Goal: Information Seeking & Learning: Learn about a topic

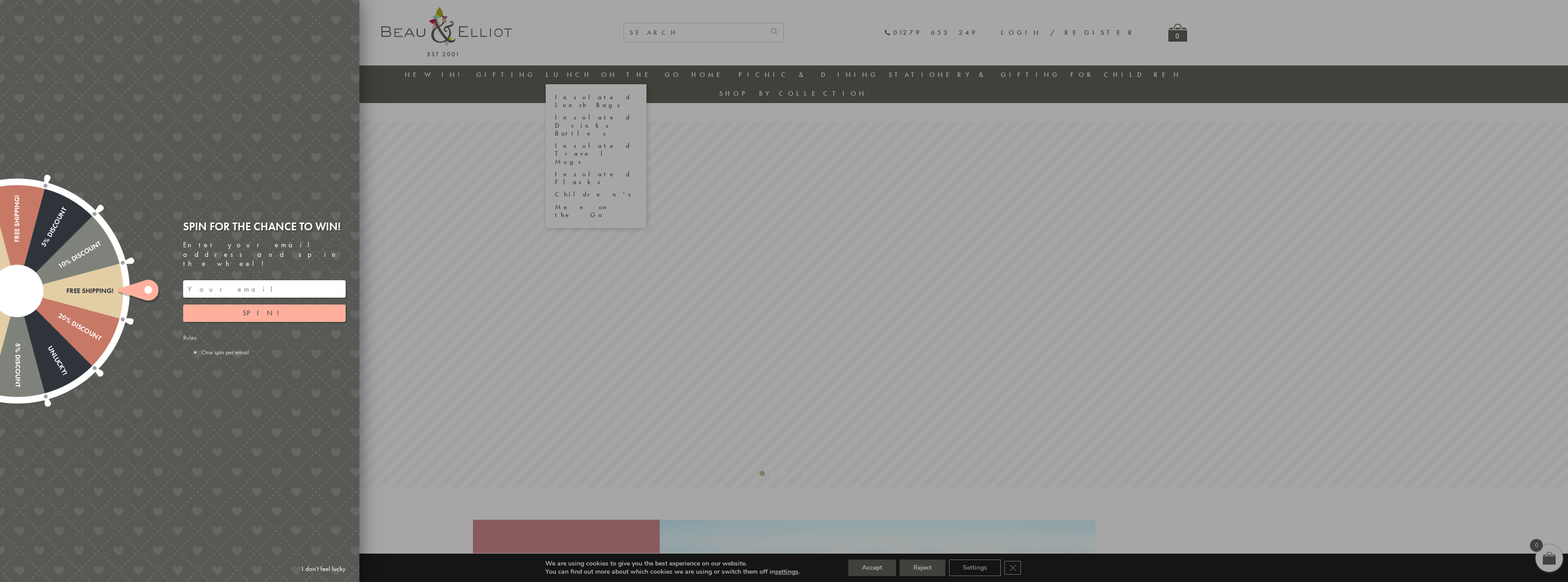
click at [619, 74] on div at bounding box center [784, 291] width 1568 height 582
click at [331, 570] on link "I don't feel lucky" at bounding box center [323, 569] width 53 height 17
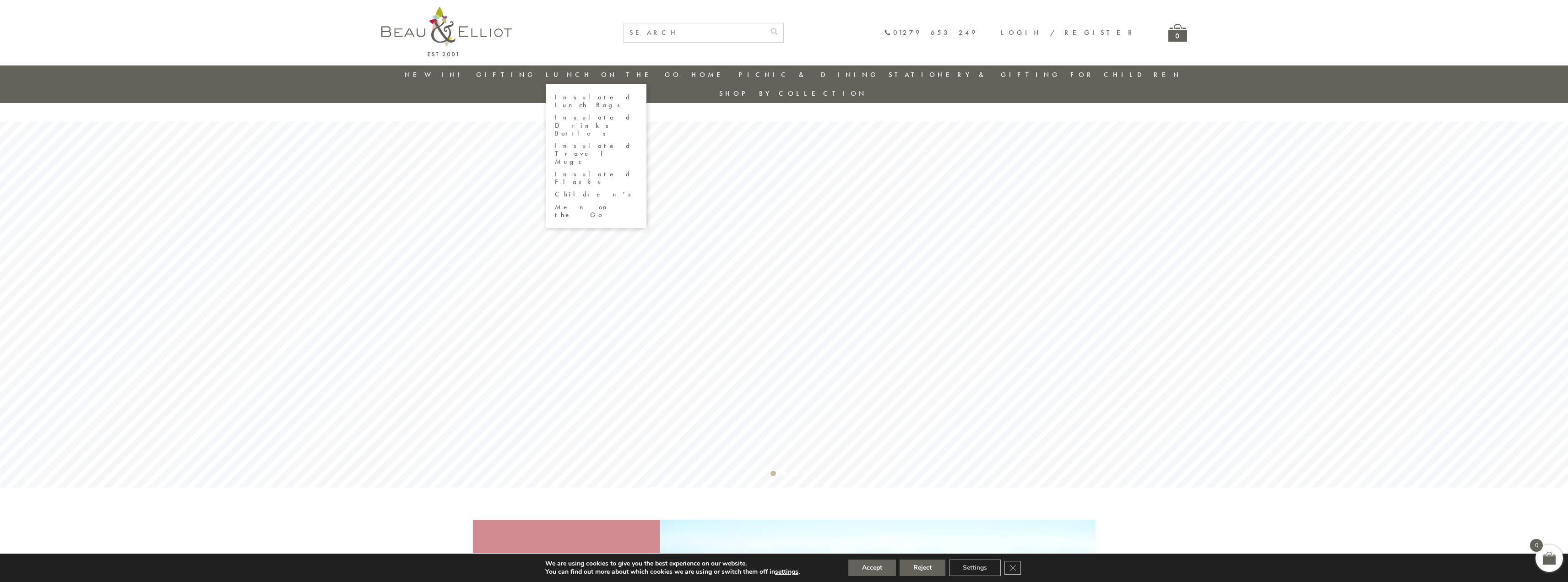
click at [617, 94] on link "Insulated Lunch Bags" at bounding box center [596, 101] width 83 height 16
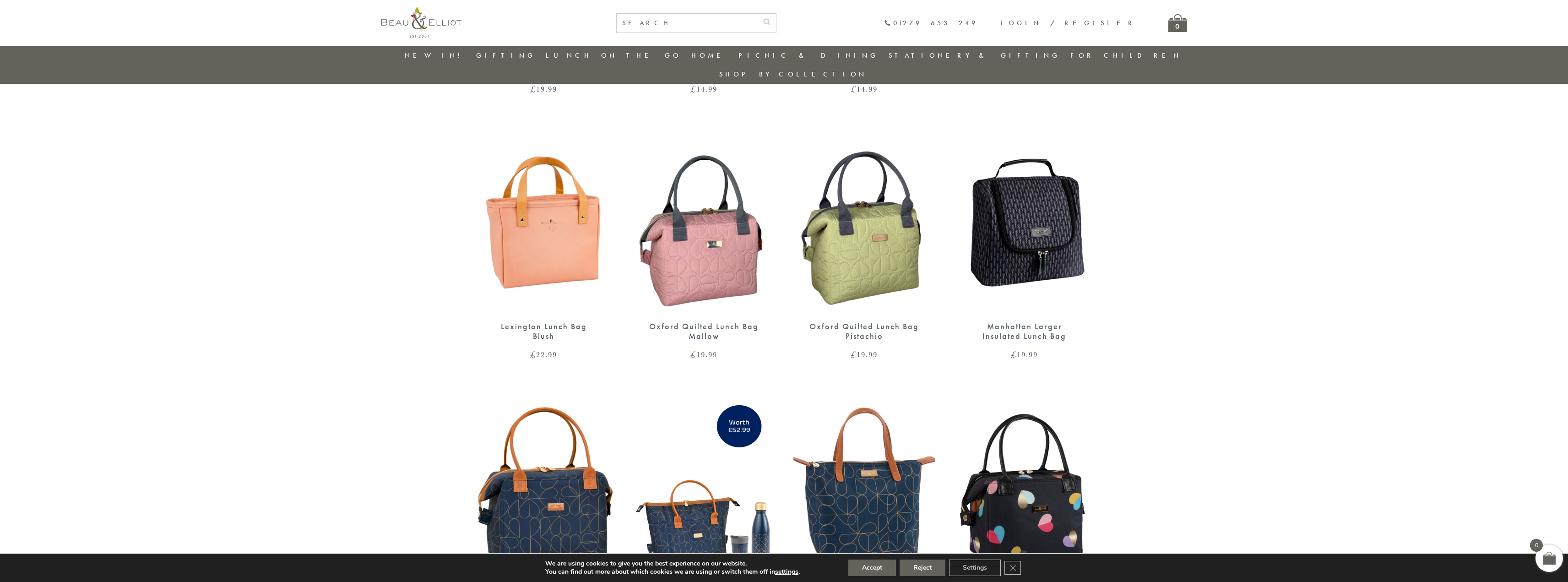
scroll to position [850, 0]
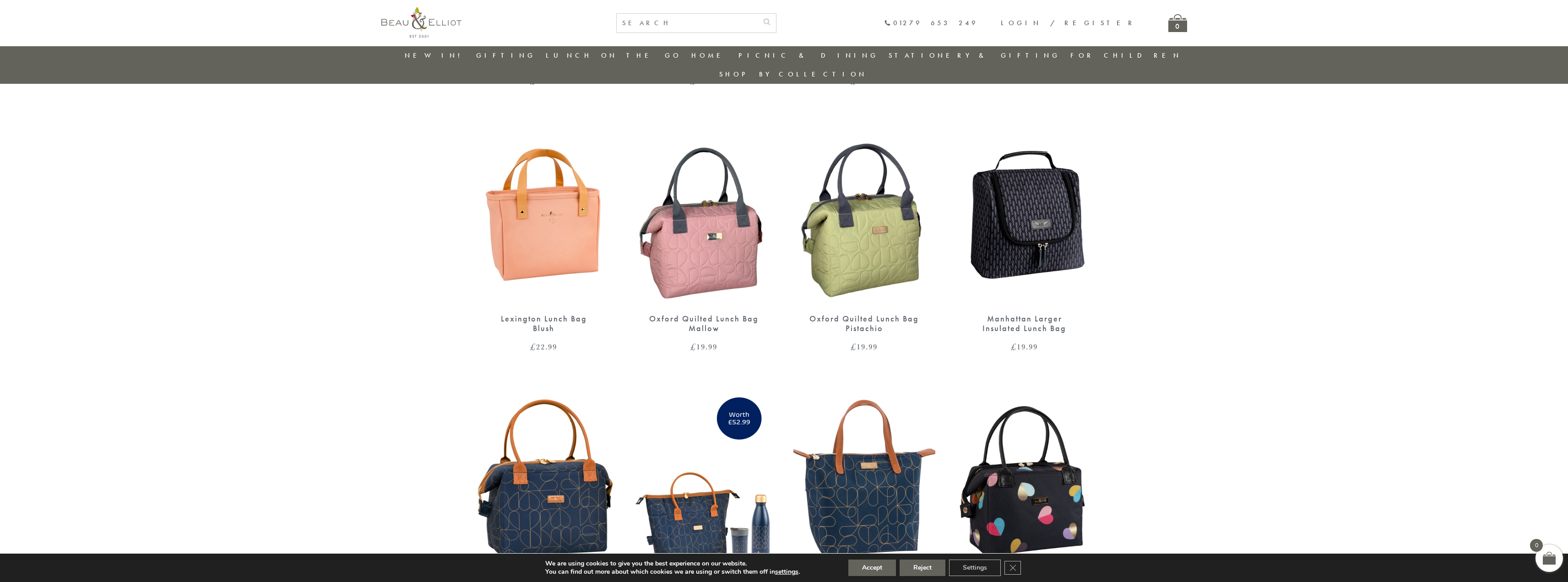
click at [1016, 314] on div "Manhattan Larger Insulated Lunch Bag" at bounding box center [1025, 323] width 110 height 19
click at [723, 243] on img at bounding box center [704, 213] width 142 height 183
click at [1020, 314] on div "Manhattan Larger Insulated Lunch Bag" at bounding box center [1025, 323] width 110 height 19
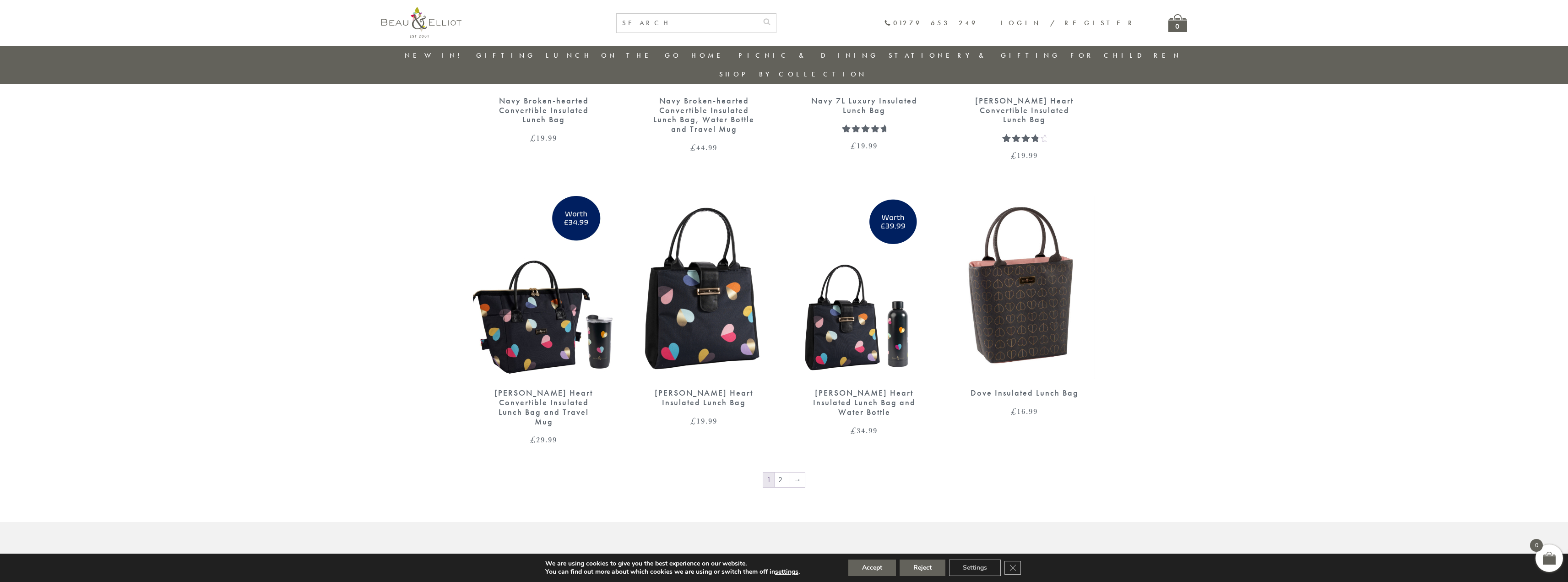
scroll to position [1354, 0]
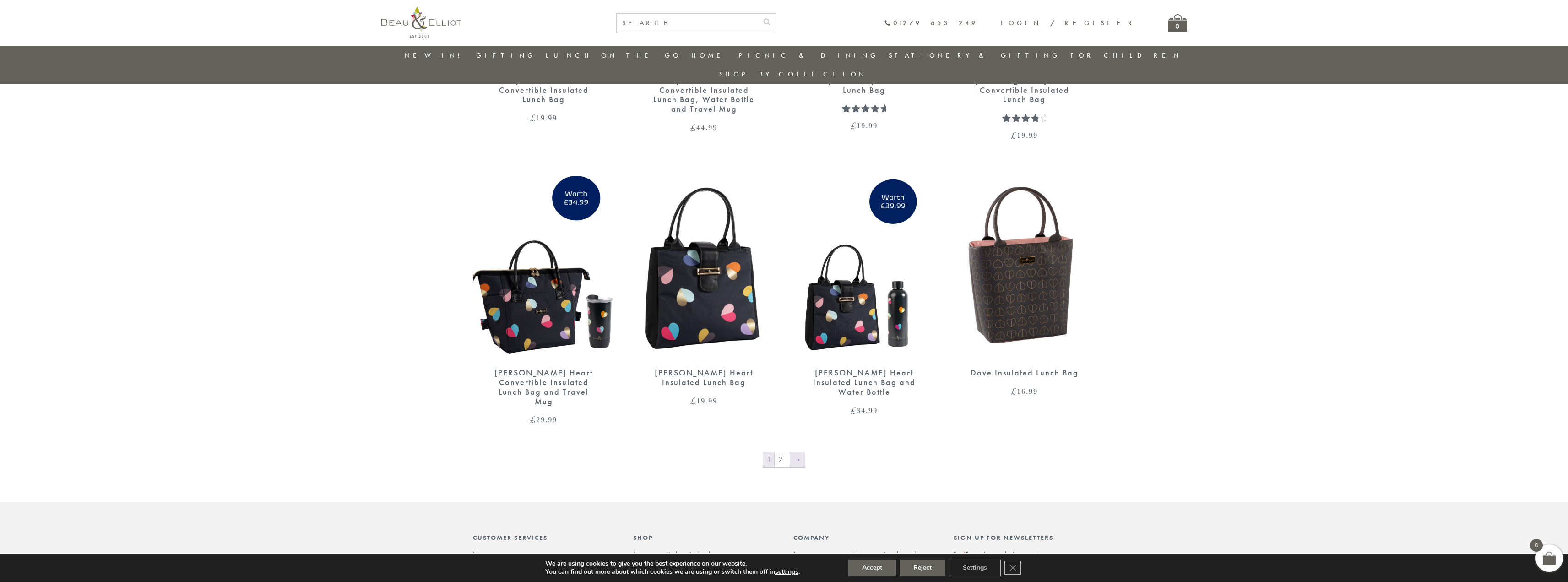
click at [792, 452] on link "→" at bounding box center [797, 460] width 15 height 15
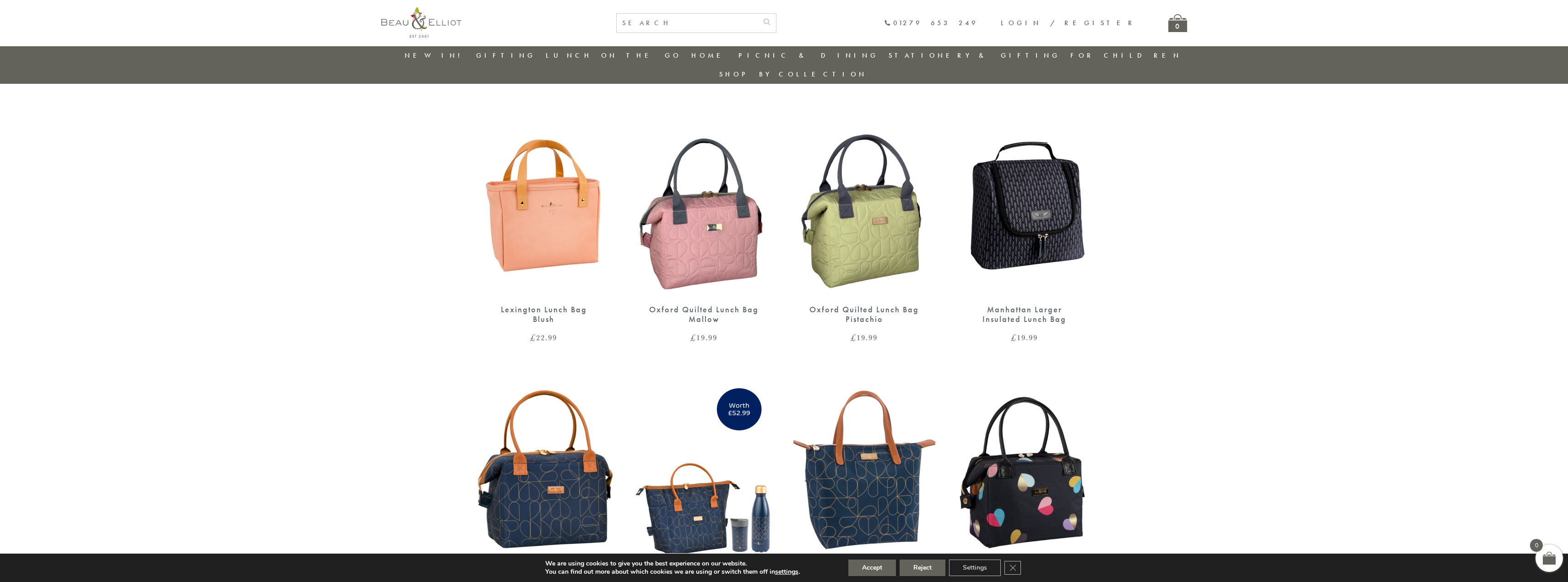
scroll to position [805, 0]
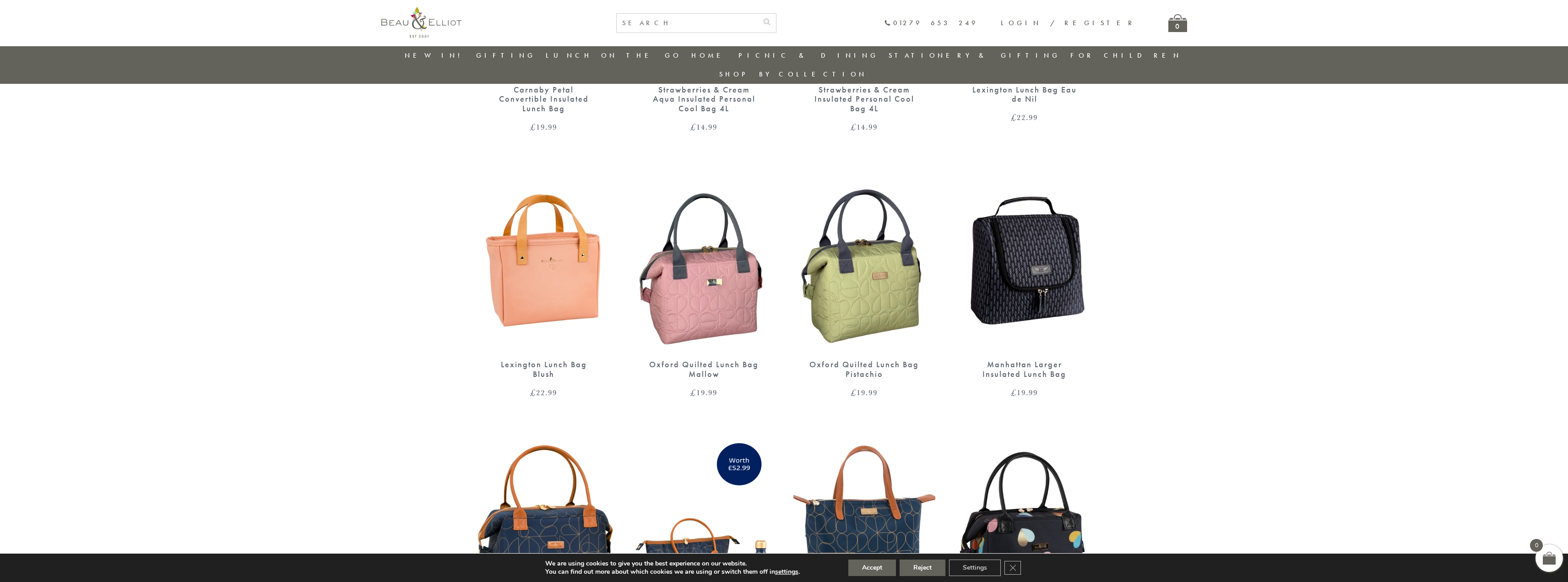
click at [1042, 360] on div "Manhattan Larger Insulated Lunch Bag" at bounding box center [1025, 369] width 110 height 19
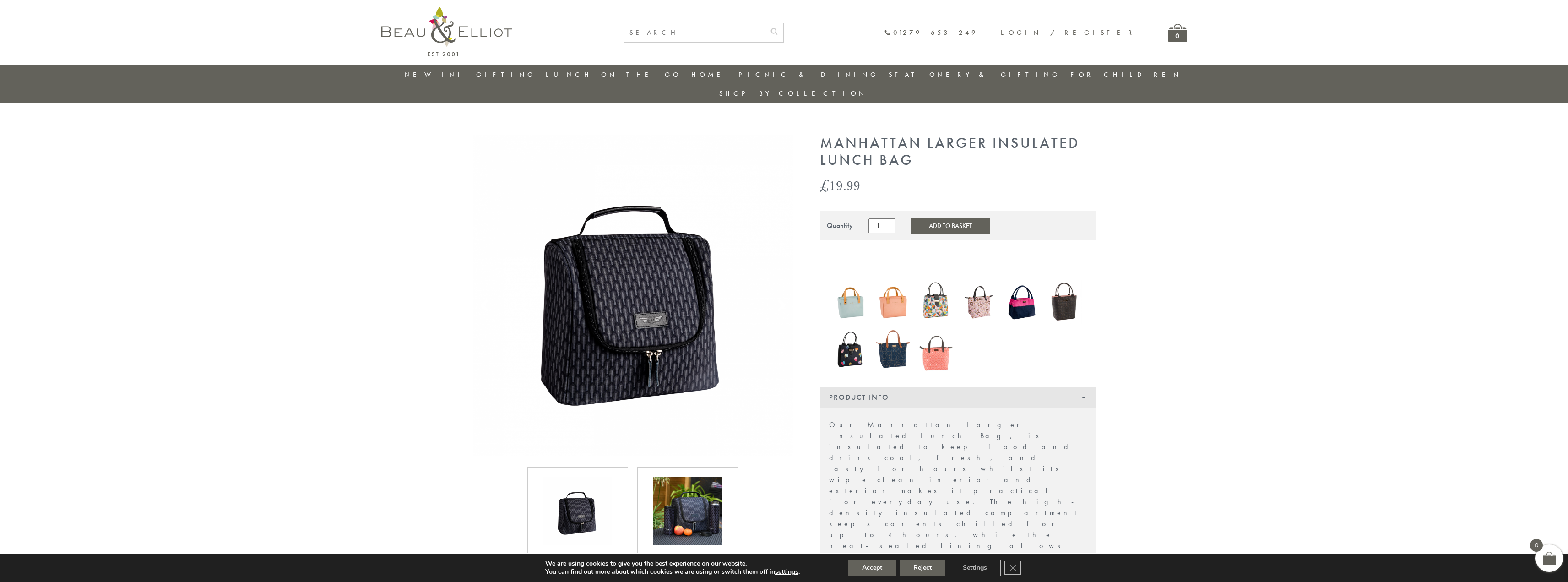
click at [685, 498] on img at bounding box center [688, 511] width 68 height 68
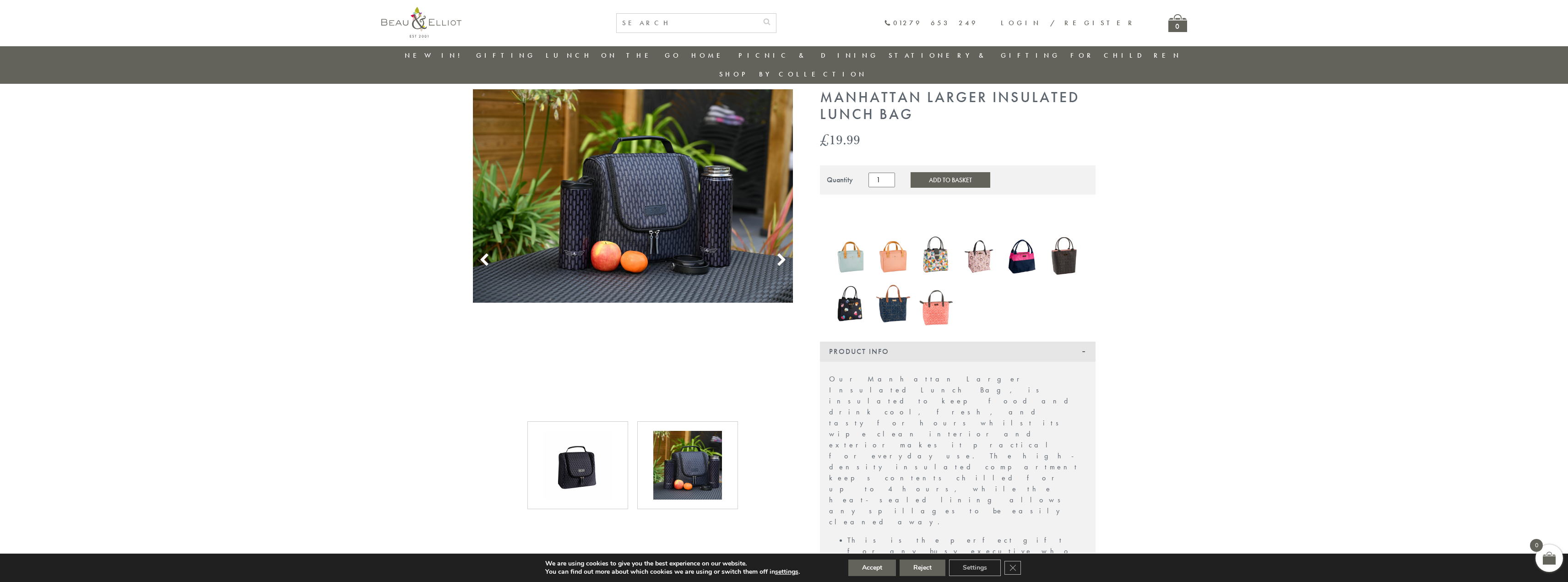
scroll to position [26, 0]
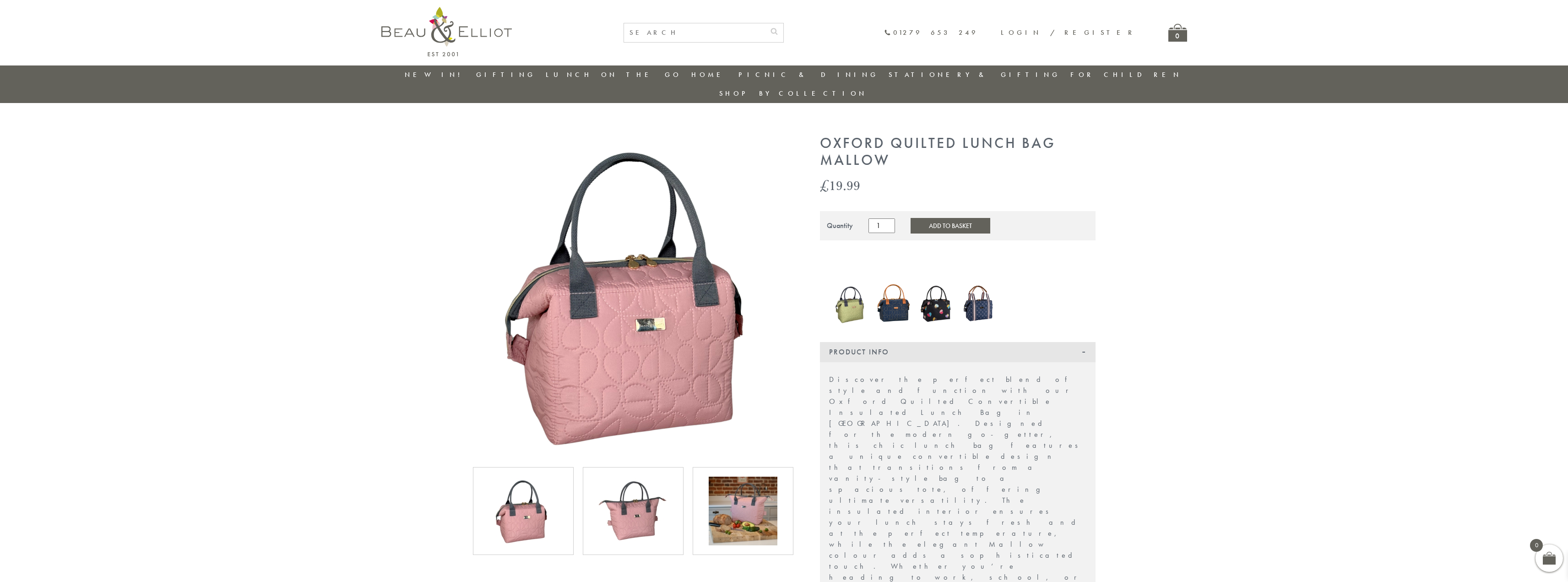
click at [753, 493] on img at bounding box center [743, 511] width 68 height 68
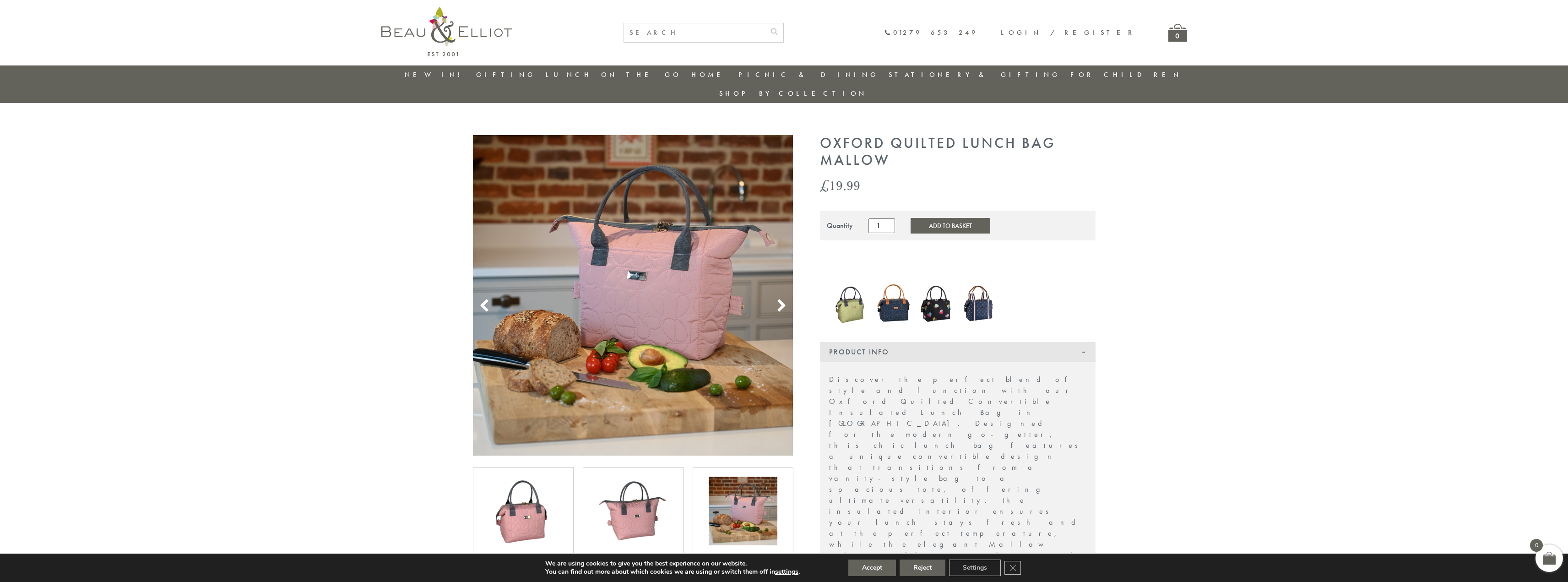
click at [784, 299] on icon at bounding box center [781, 306] width 13 height 13
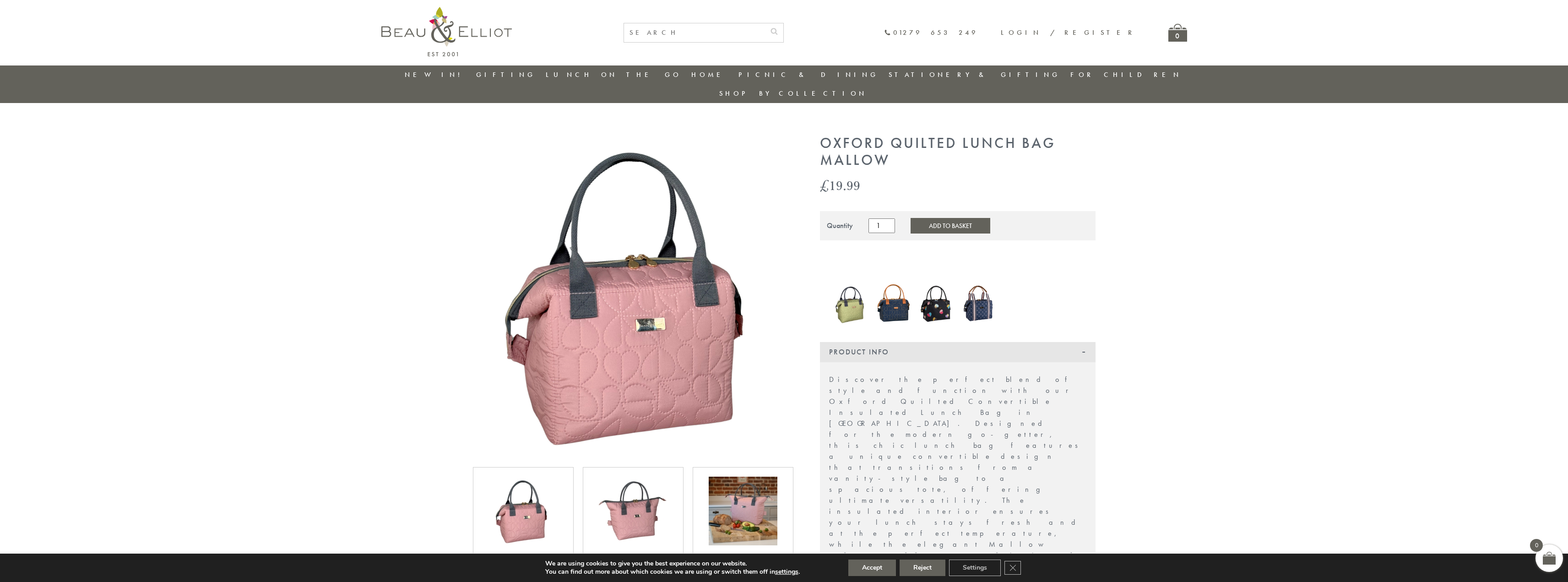
click at [784, 300] on use at bounding box center [781, 306] width 8 height 12
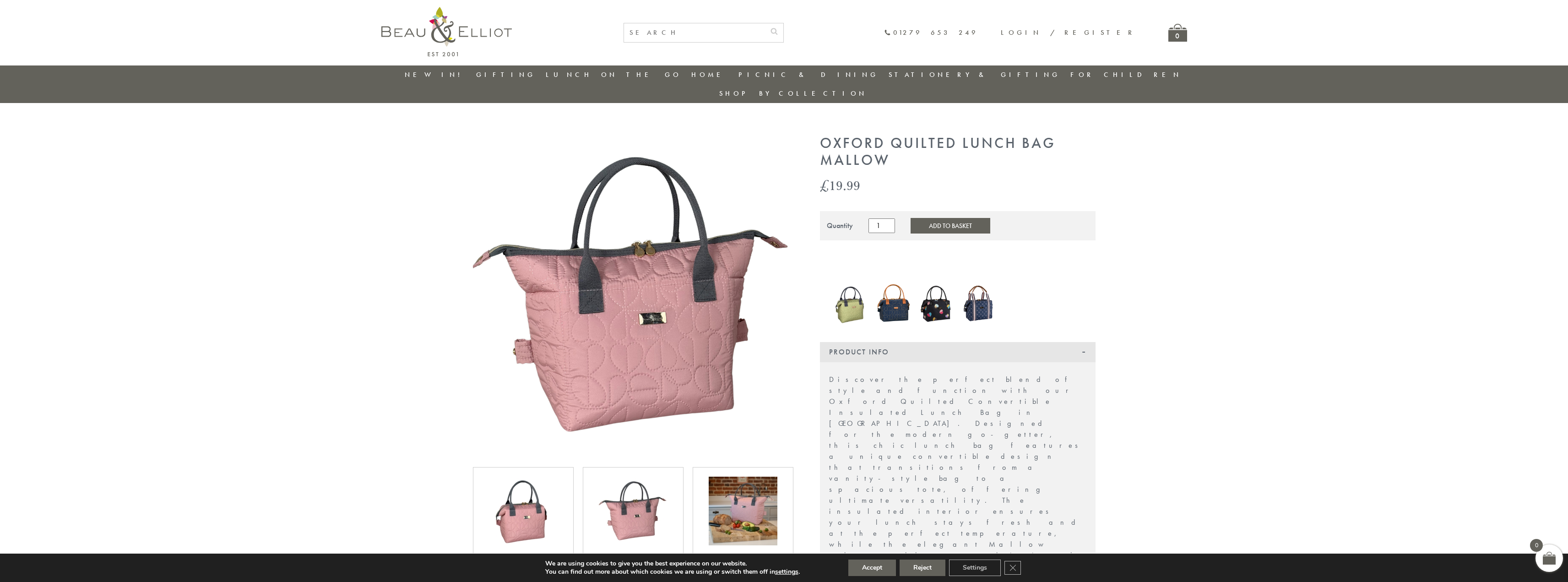
click at [784, 300] on use at bounding box center [781, 306] width 8 height 12
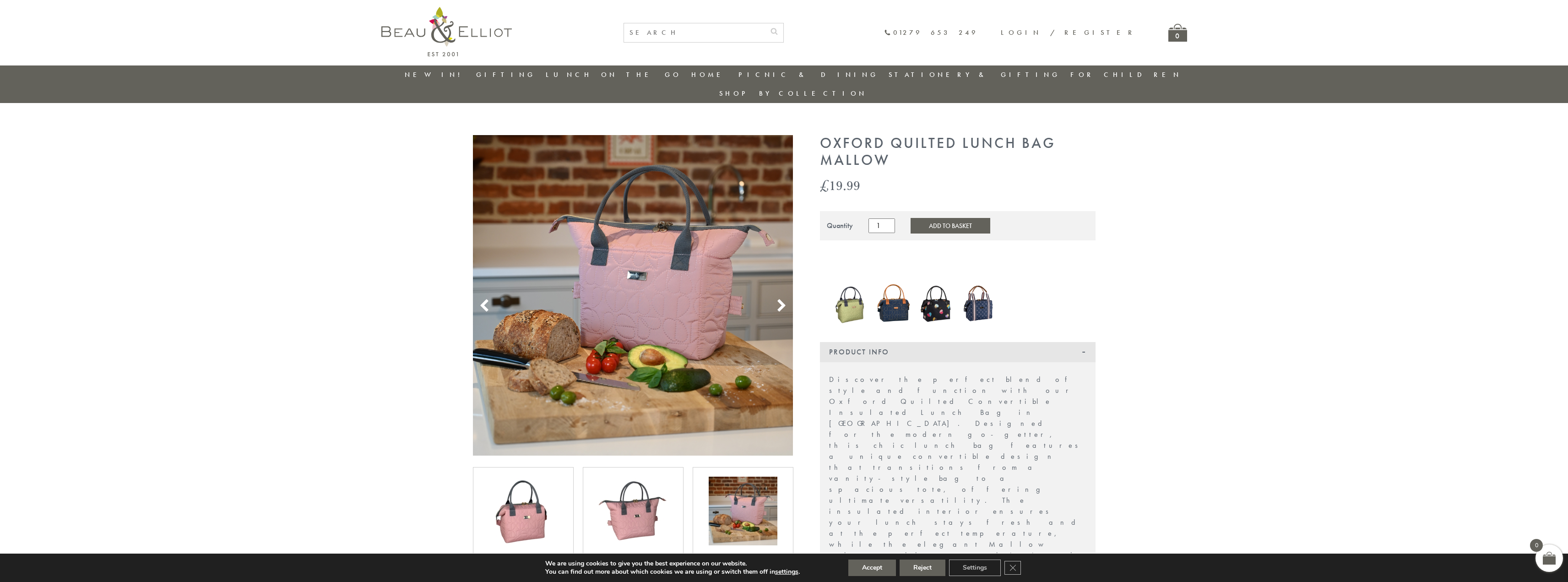
click at [784, 300] on use at bounding box center [781, 306] width 8 height 12
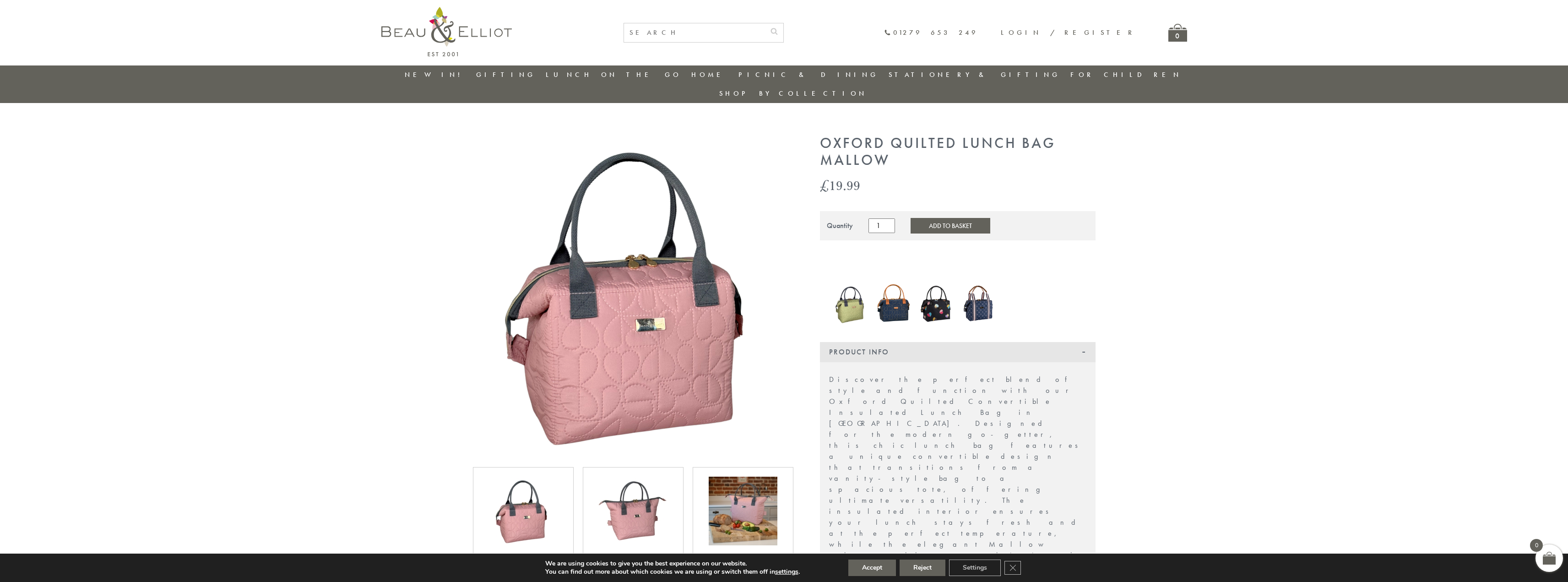
click at [784, 300] on use at bounding box center [781, 306] width 8 height 12
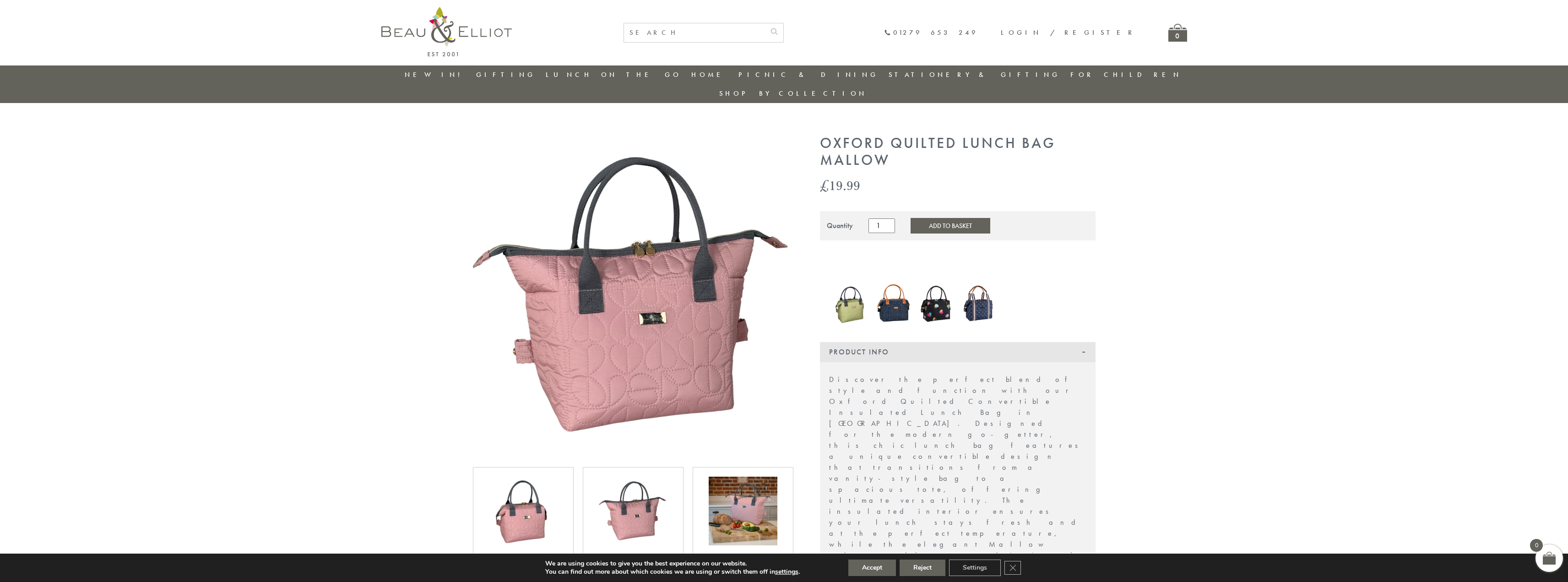
click at [784, 300] on use at bounding box center [781, 306] width 8 height 12
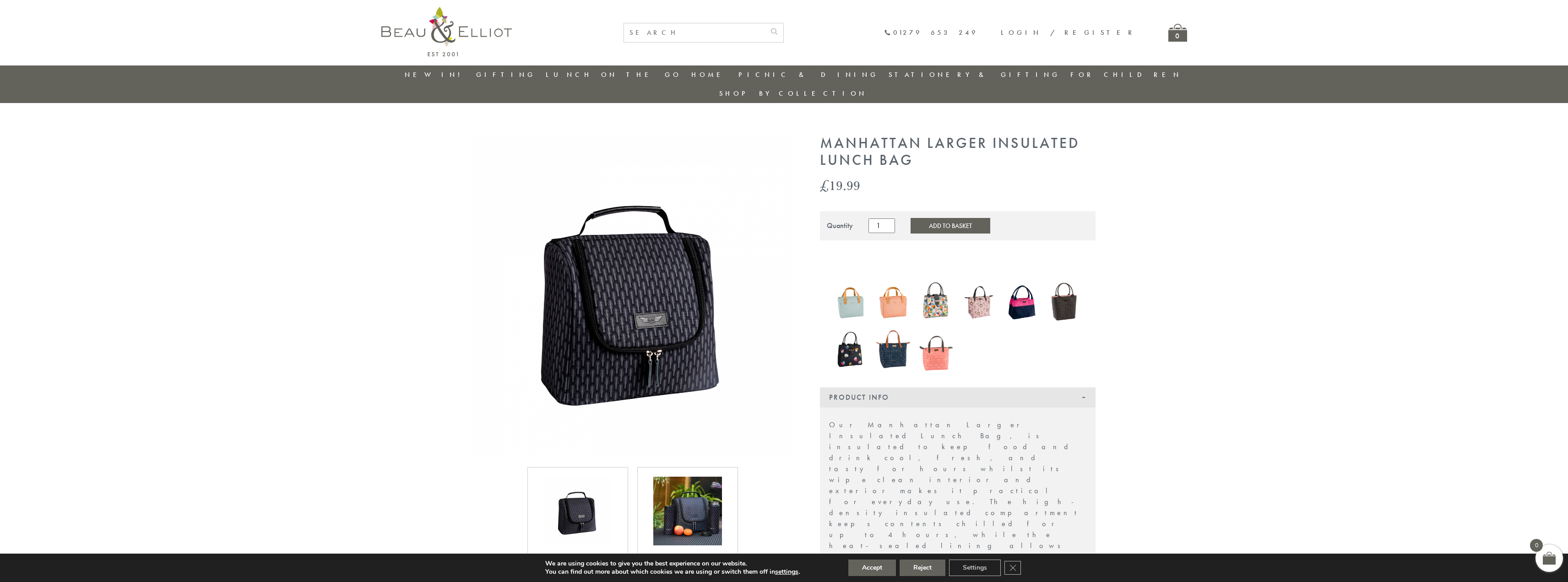
click at [650, 280] on img at bounding box center [633, 295] width 320 height 320
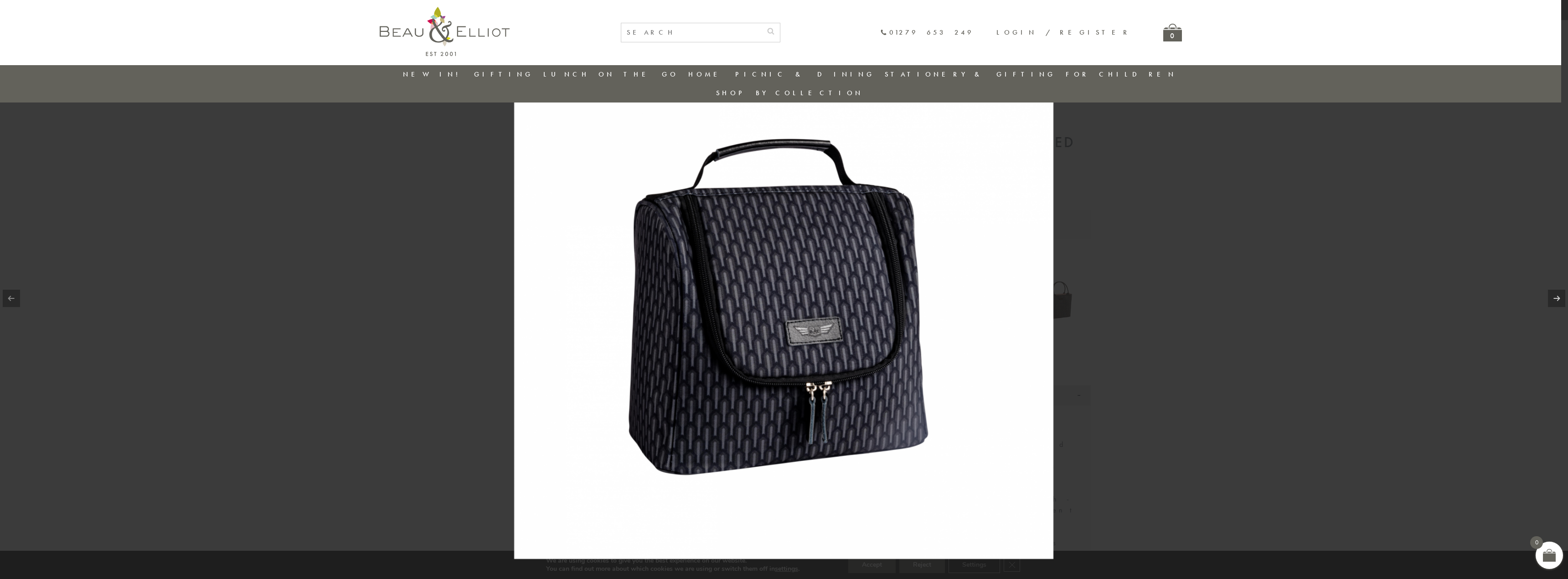
click at [647, 279] on img at bounding box center [784, 290] width 539 height 539
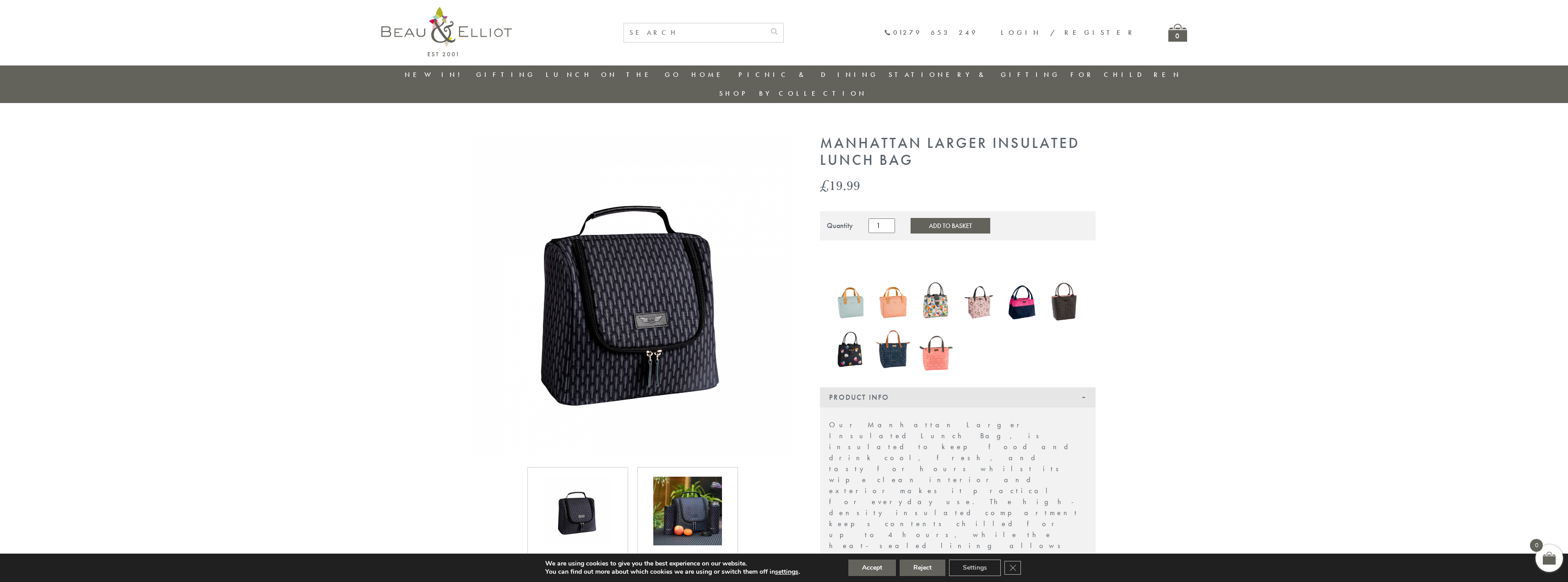
click at [859, 291] on img at bounding box center [850, 302] width 34 height 45
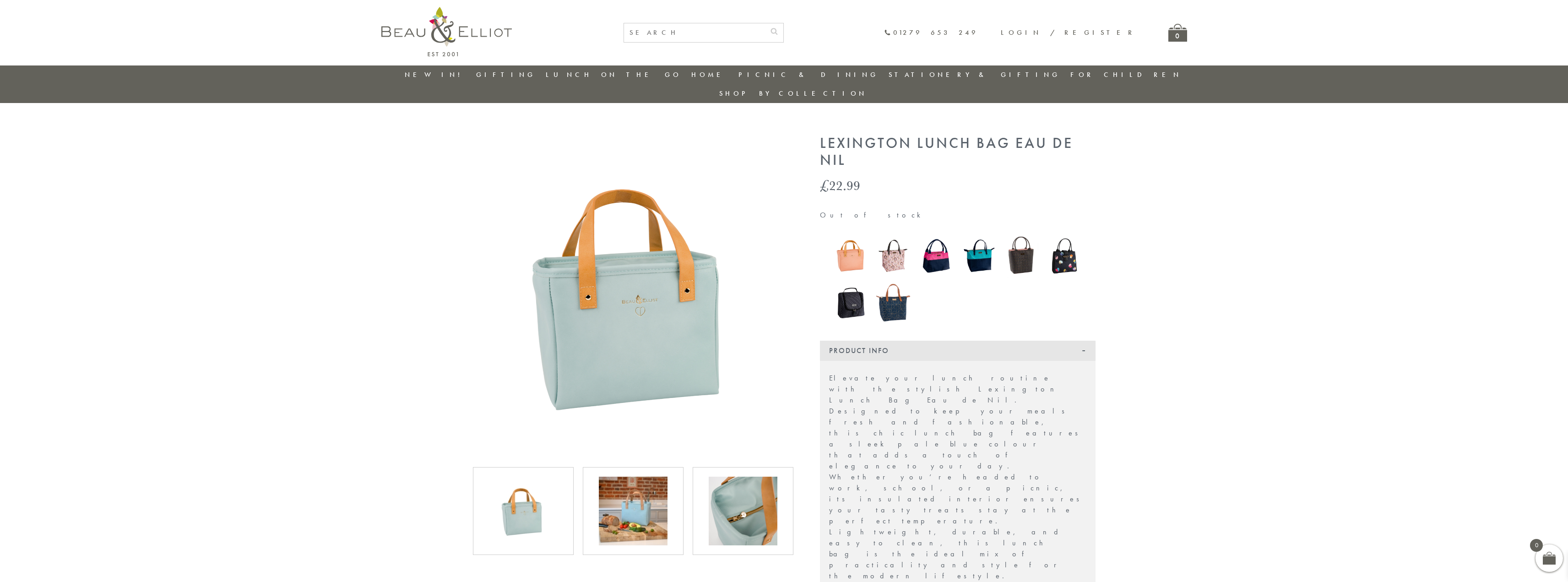
click at [878, 291] on img at bounding box center [893, 302] width 34 height 45
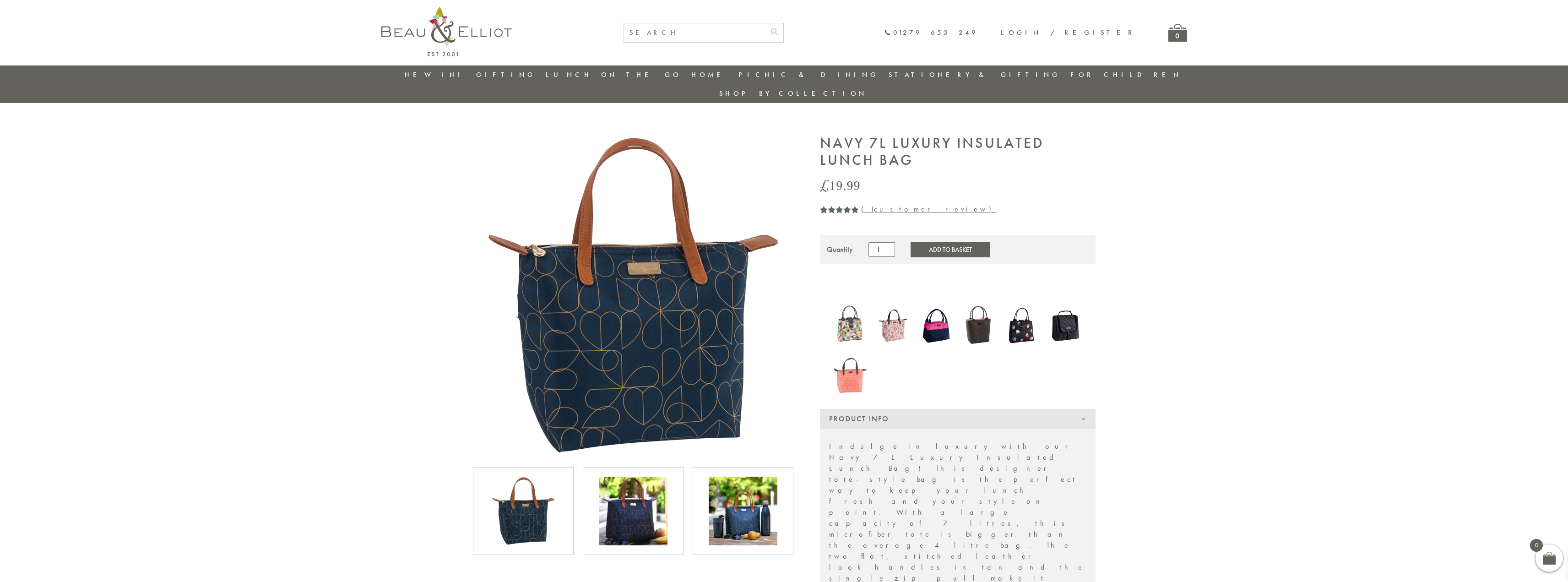
click at [1066, 303] on img at bounding box center [1064, 325] width 34 height 44
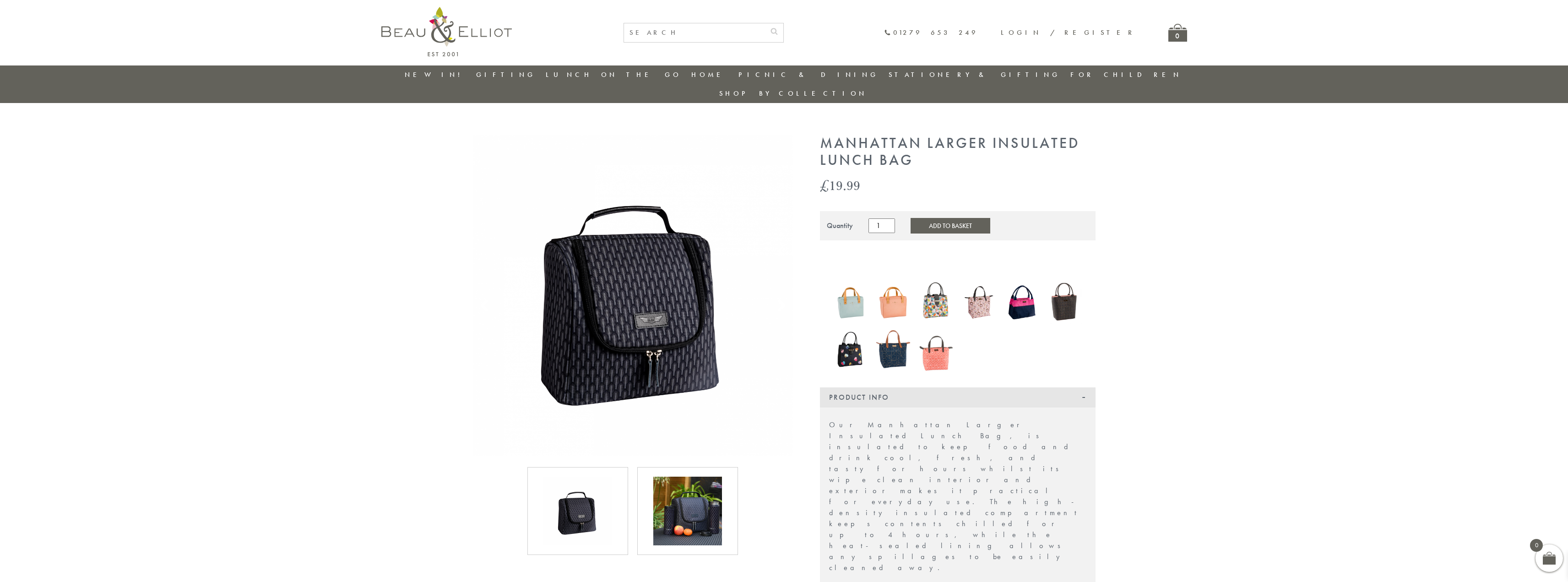
click at [697, 493] on img at bounding box center [688, 511] width 68 height 68
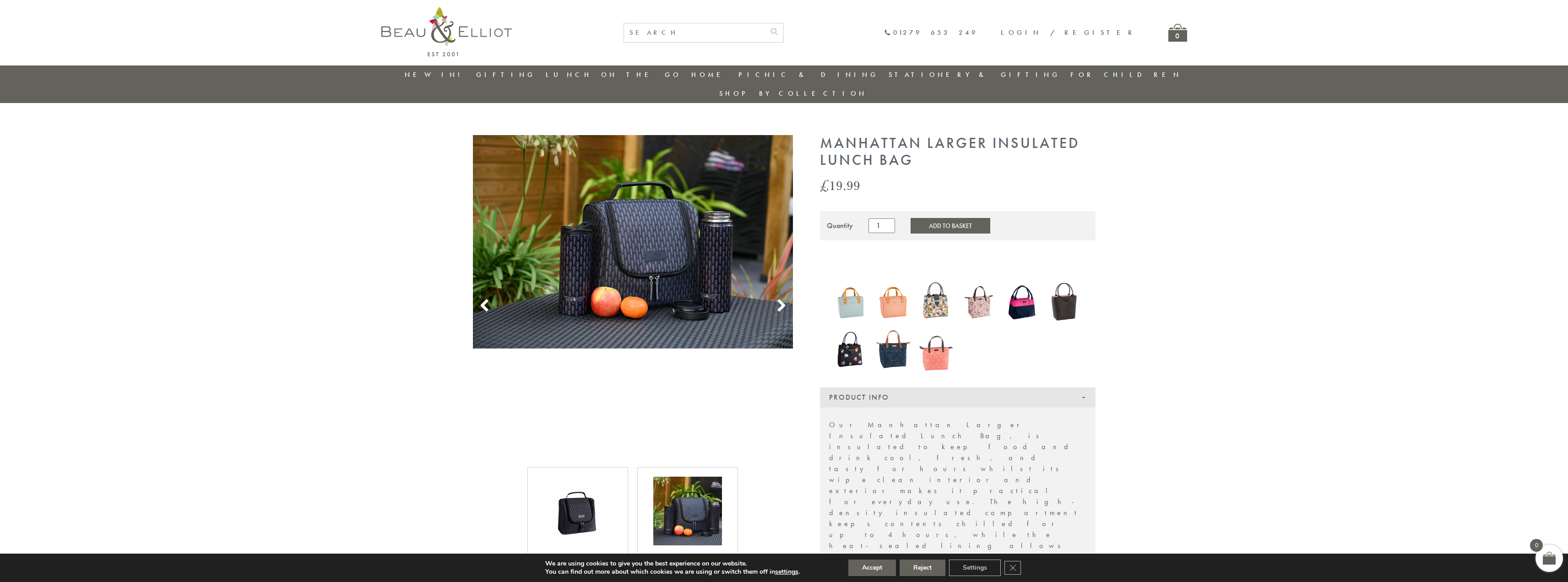
click at [617, 284] on img at bounding box center [633, 241] width 320 height 213
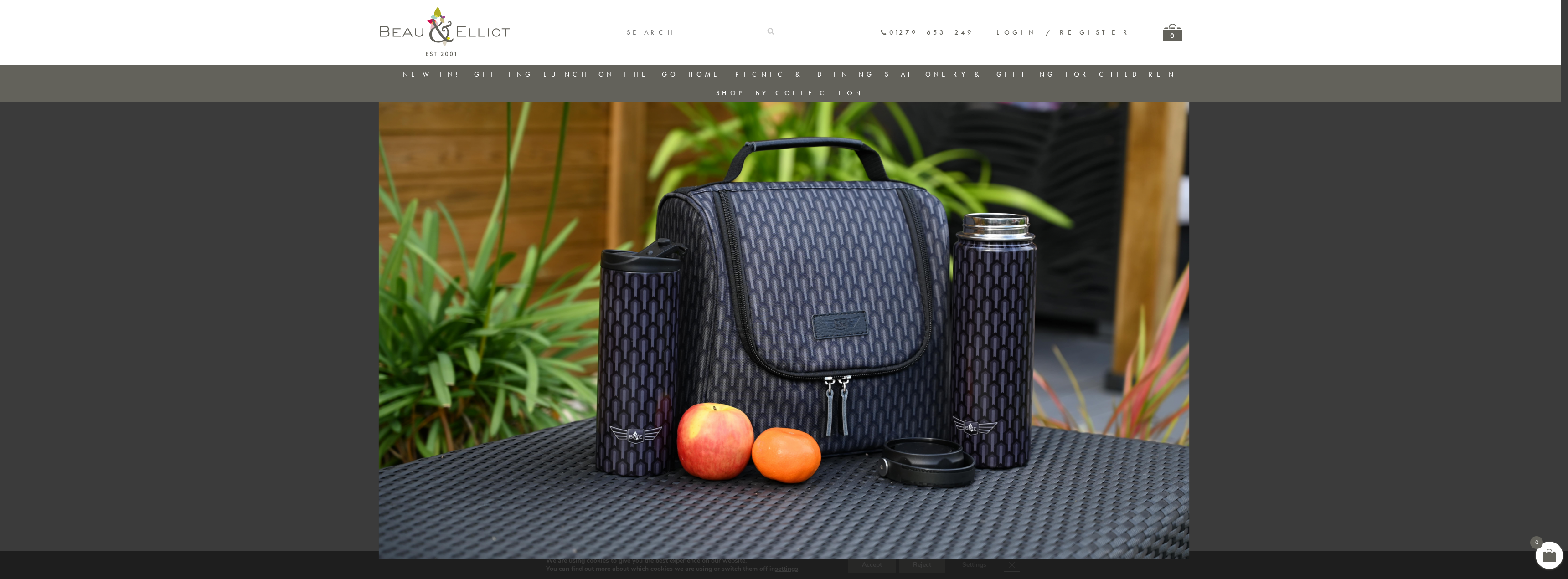
click at [640, 289] on img at bounding box center [783, 290] width 810 height 539
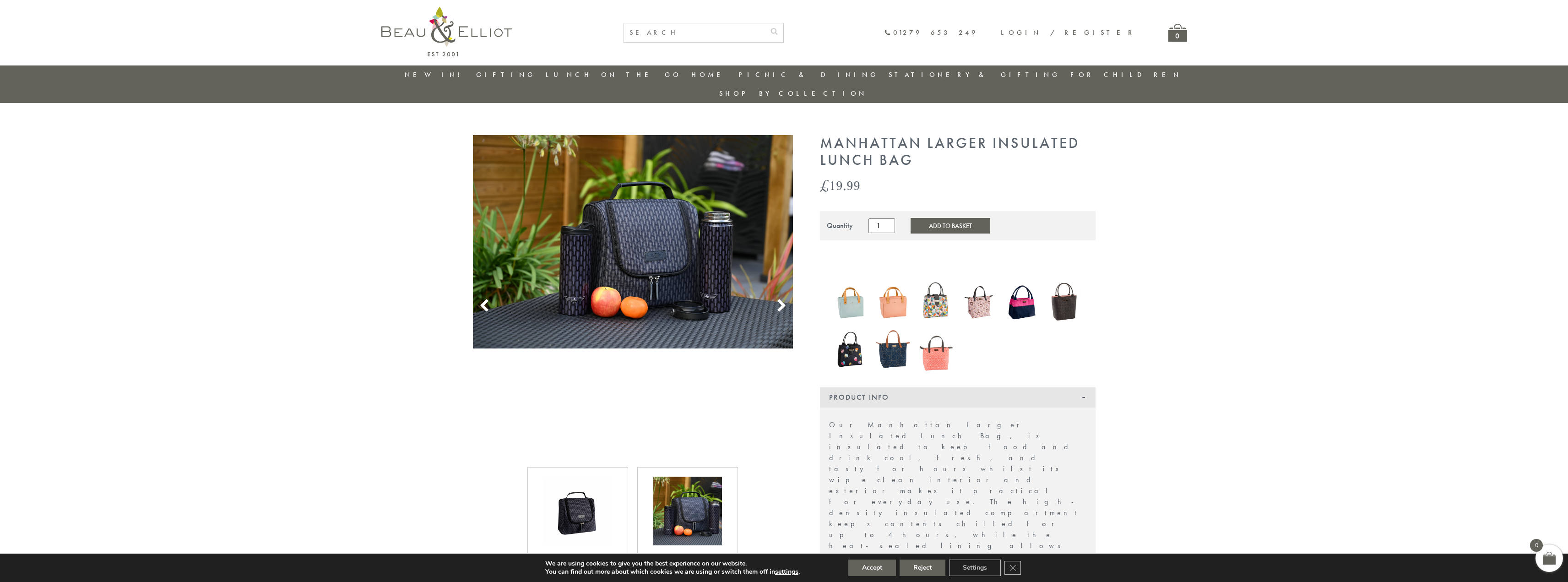
click at [778, 299] on icon at bounding box center [781, 306] width 13 height 13
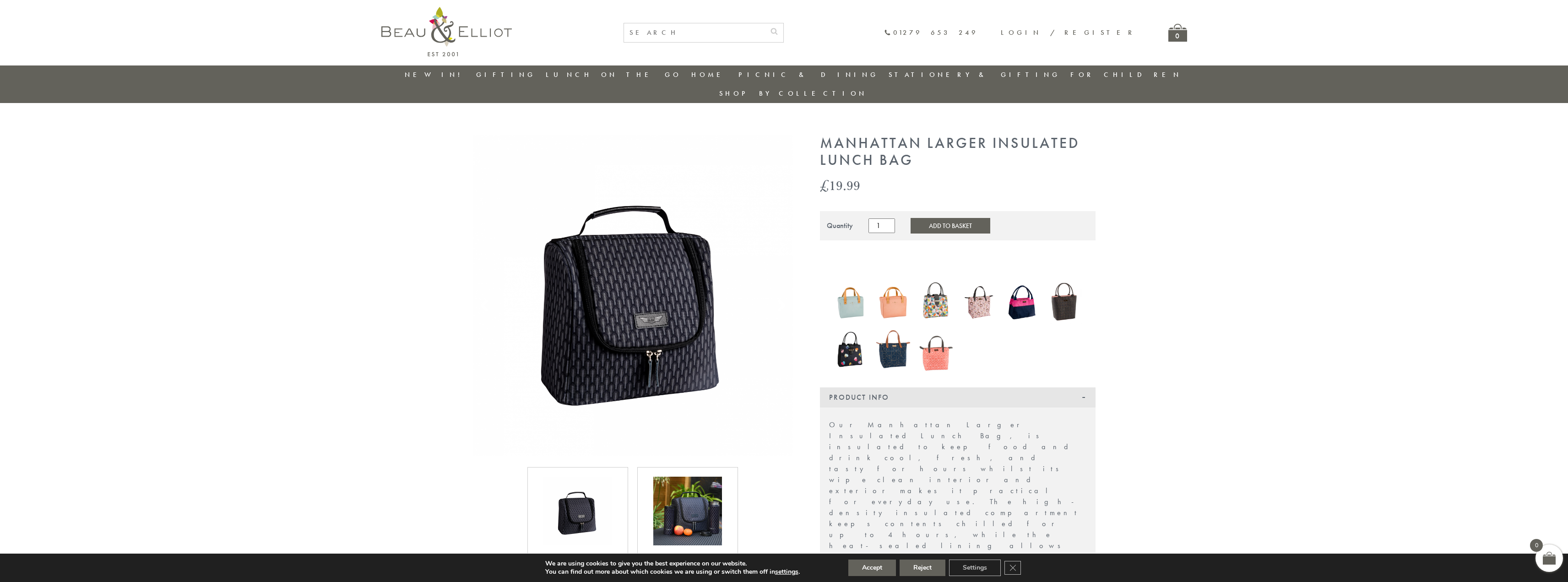
click at [624, 309] on img at bounding box center [633, 295] width 320 height 320
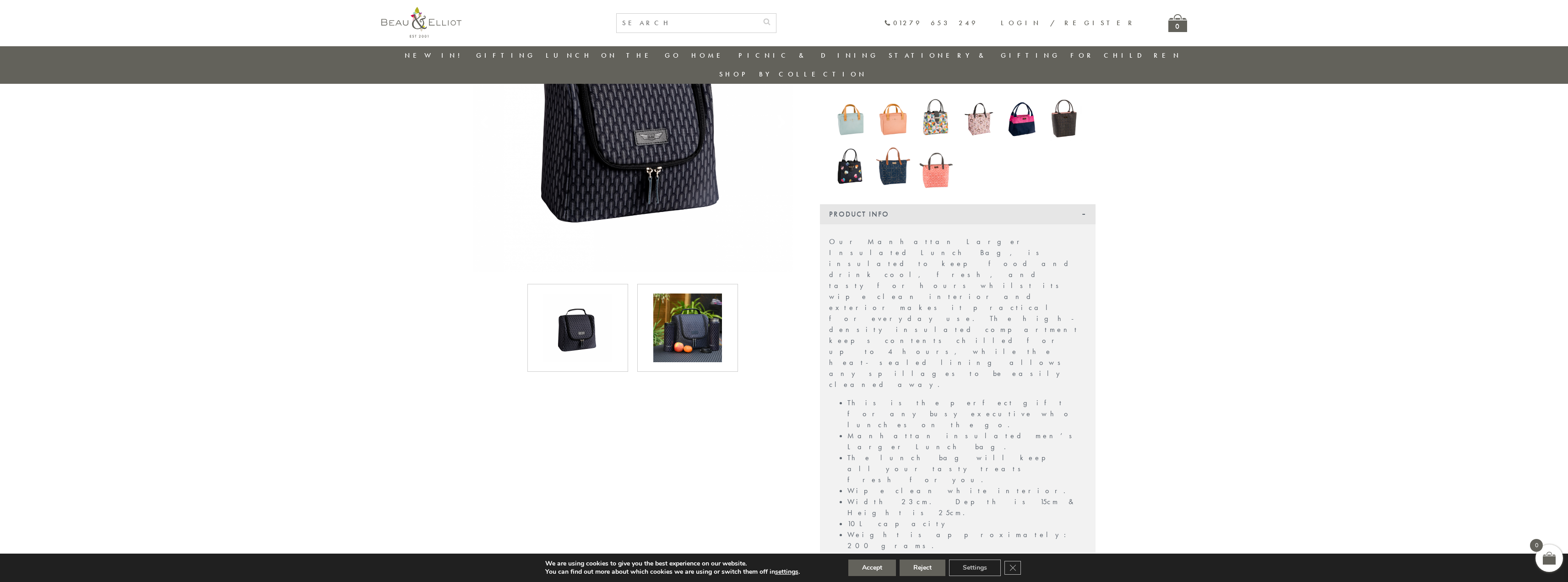
scroll to position [163, 0]
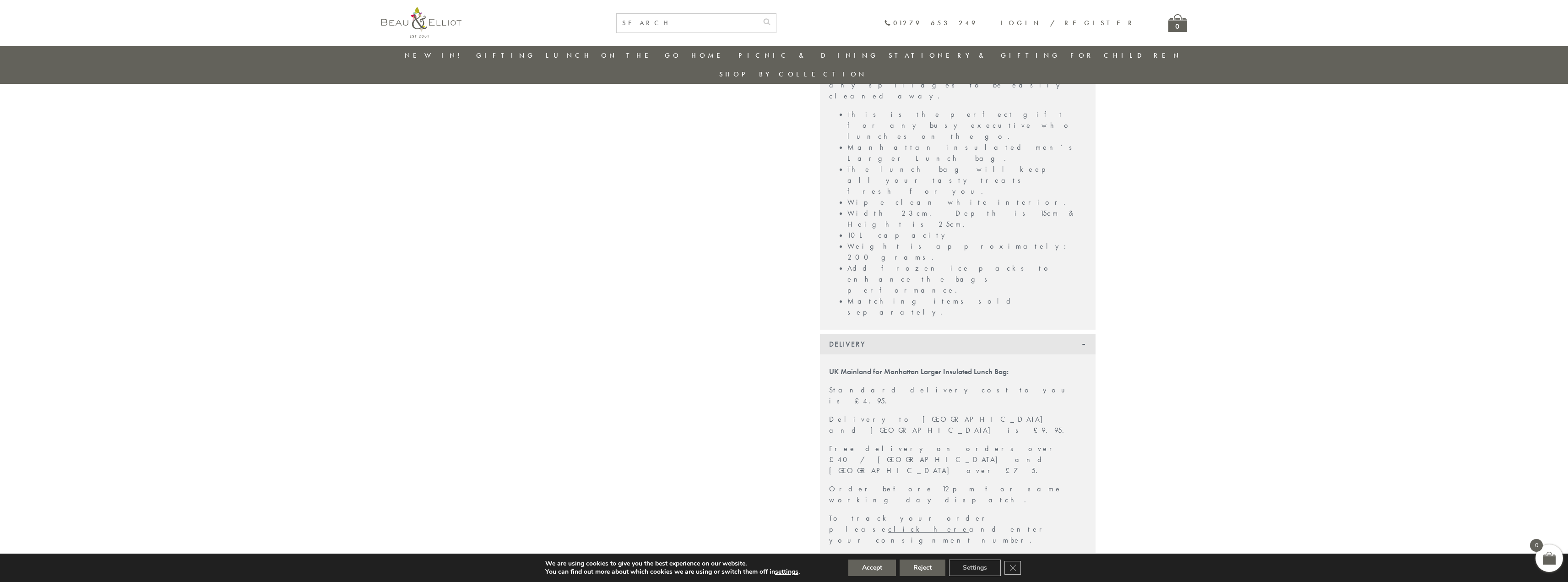
scroll to position [575, 0]
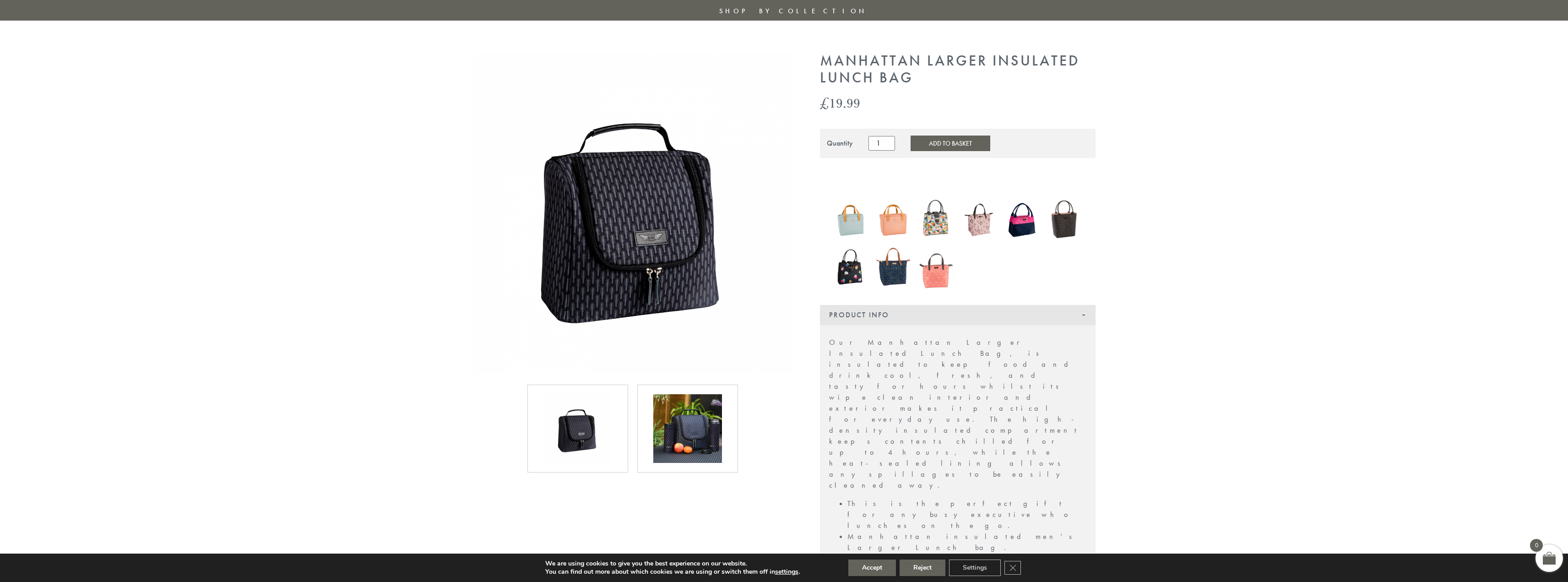
scroll to position [0, 0]
